Goal: Task Accomplishment & Management: Use online tool/utility

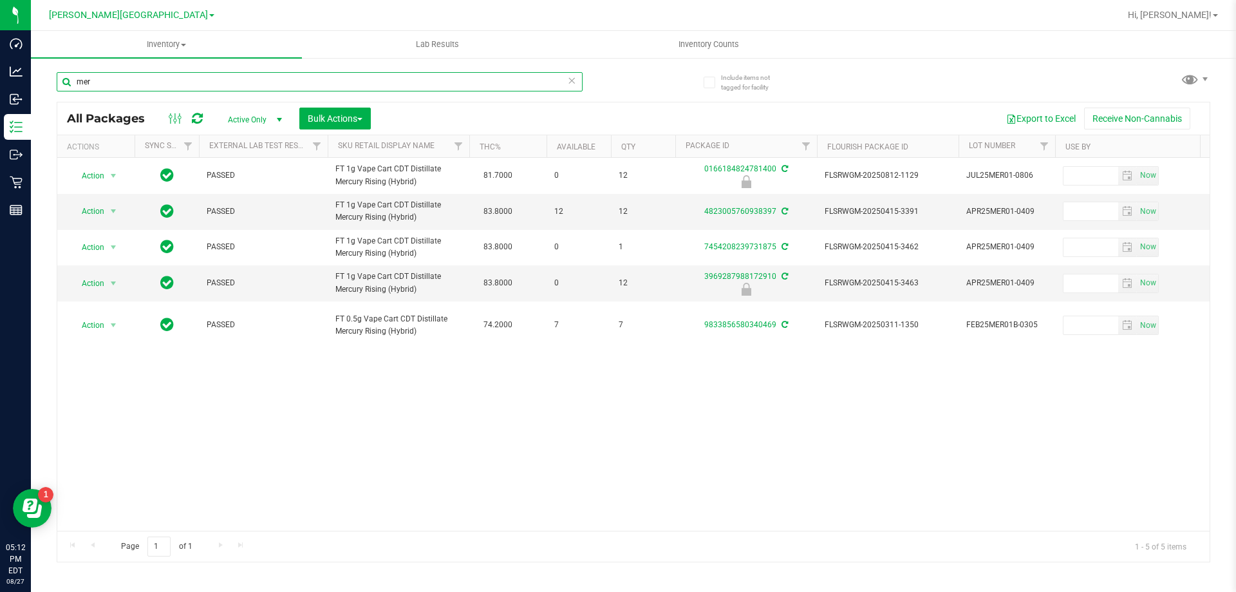
click at [124, 82] on input "mer" at bounding box center [320, 81] width 526 height 19
type input "m"
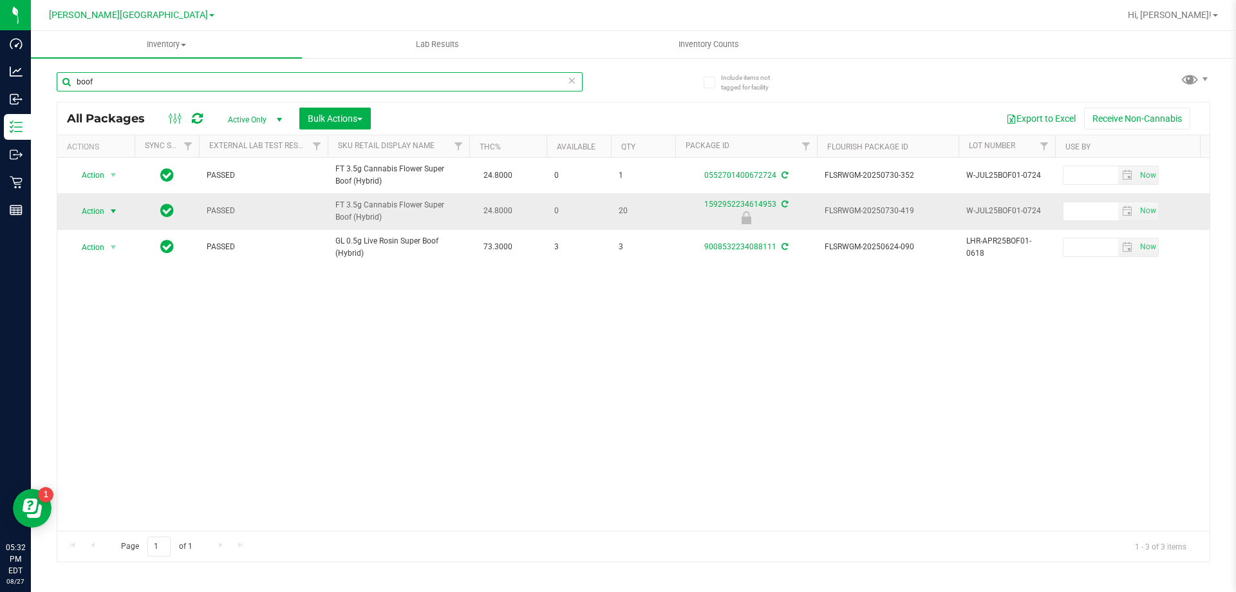
type input "boof"
drag, startPoint x: 100, startPoint y: 209, endPoint x: 99, endPoint y: 218, distance: 9.0
click at [99, 209] on span "Action" at bounding box center [87, 211] width 35 height 18
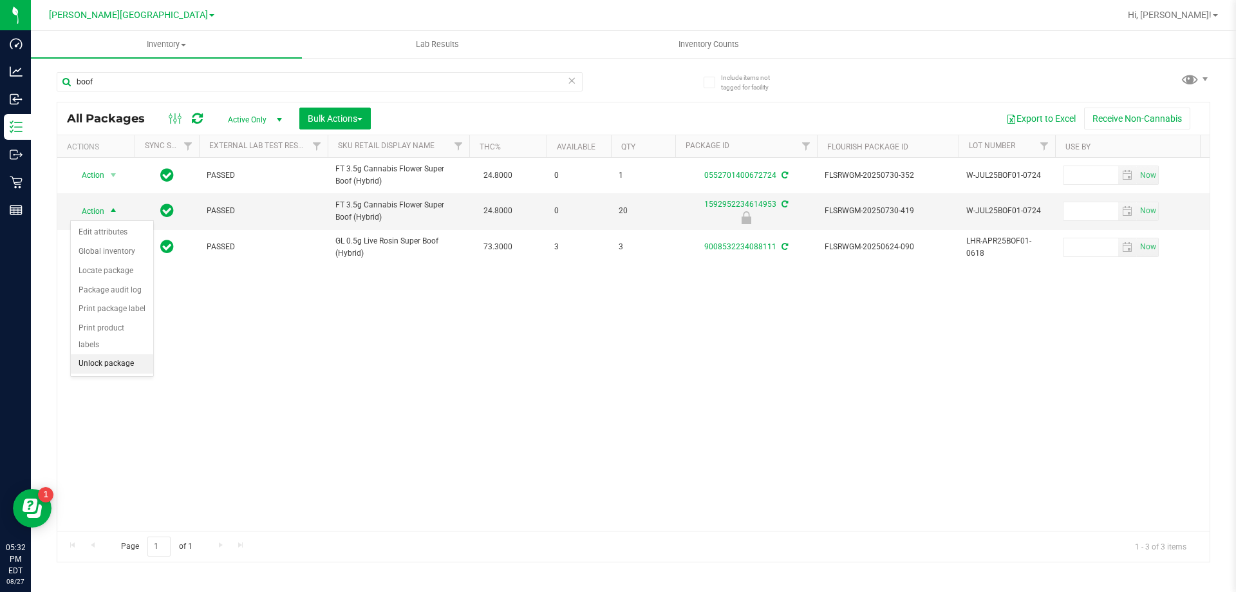
click at [120, 354] on li "Unlock package" at bounding box center [112, 363] width 82 height 19
